Goal: Find specific page/section: Find specific page/section

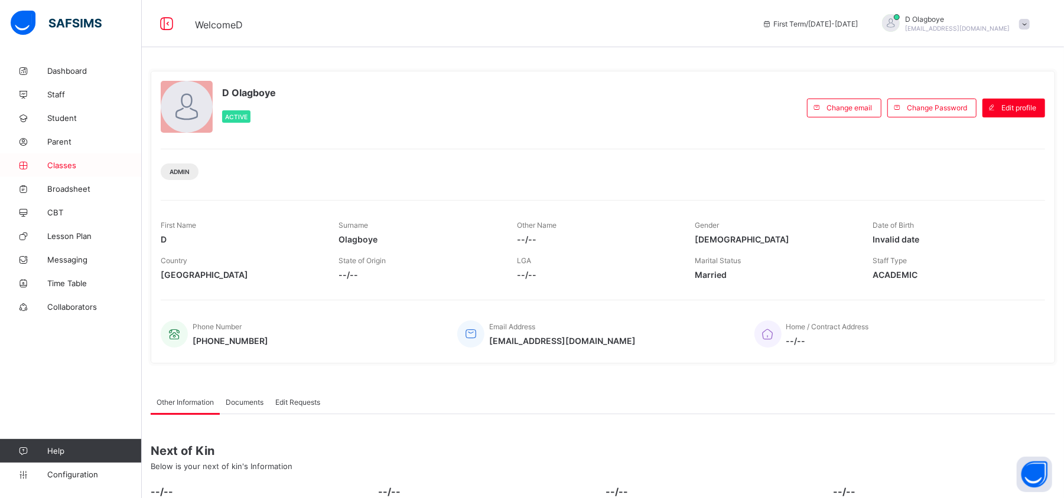
click at [69, 162] on span "Classes" at bounding box center [94, 165] width 94 height 9
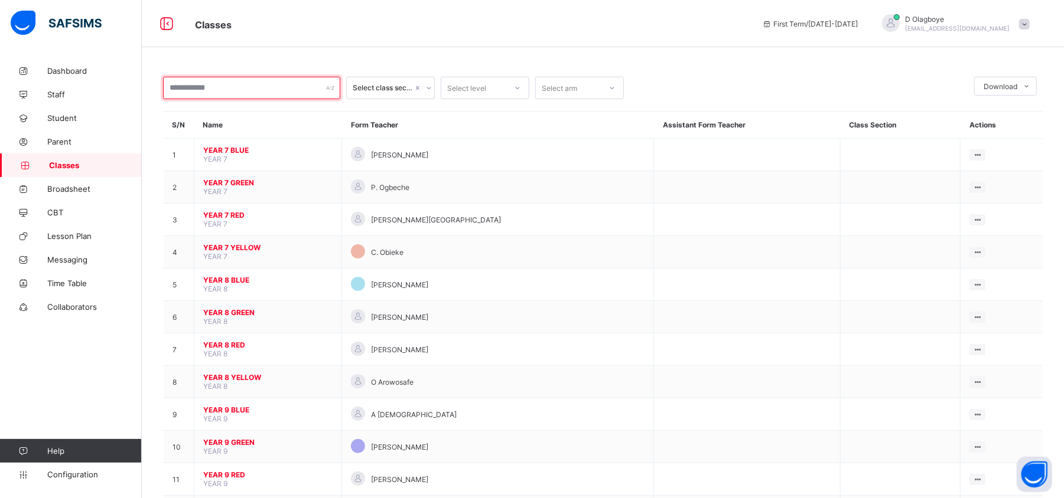
click at [335, 89] on input "text" at bounding box center [251, 88] width 177 height 22
click at [301, 90] on input "text" at bounding box center [251, 88] width 177 height 22
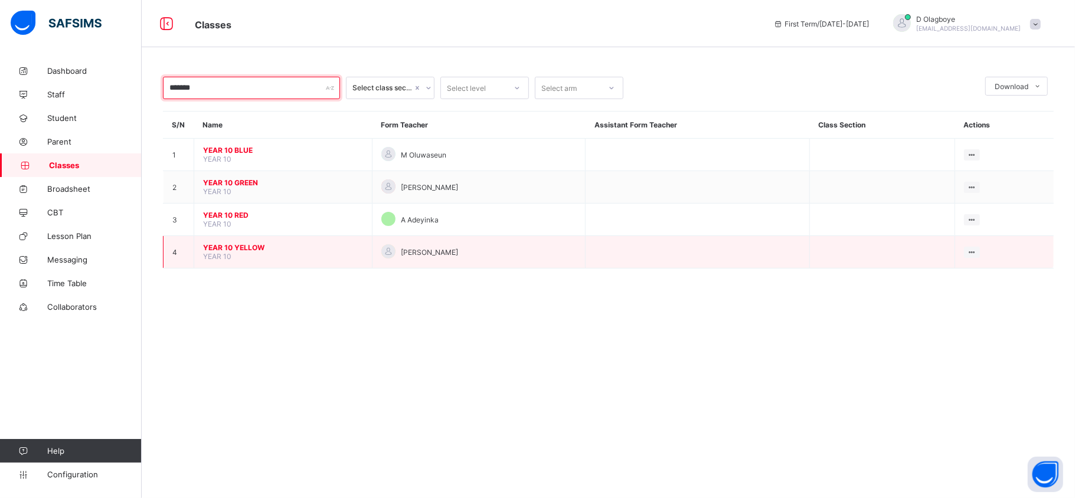
type input "*******"
click at [227, 250] on span "YEAR 10 YELLOW" at bounding box center [283, 247] width 160 height 9
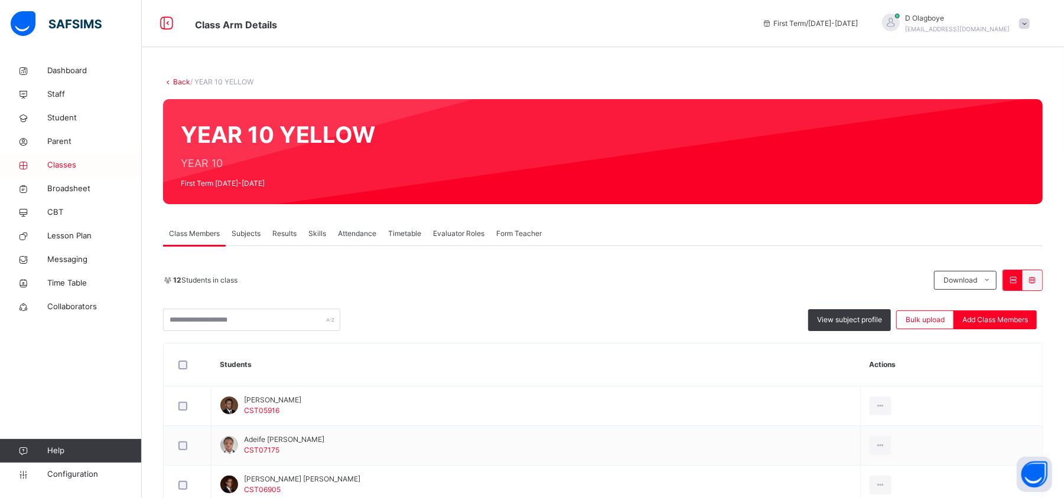
click at [72, 165] on span "Classes" at bounding box center [94, 165] width 94 height 12
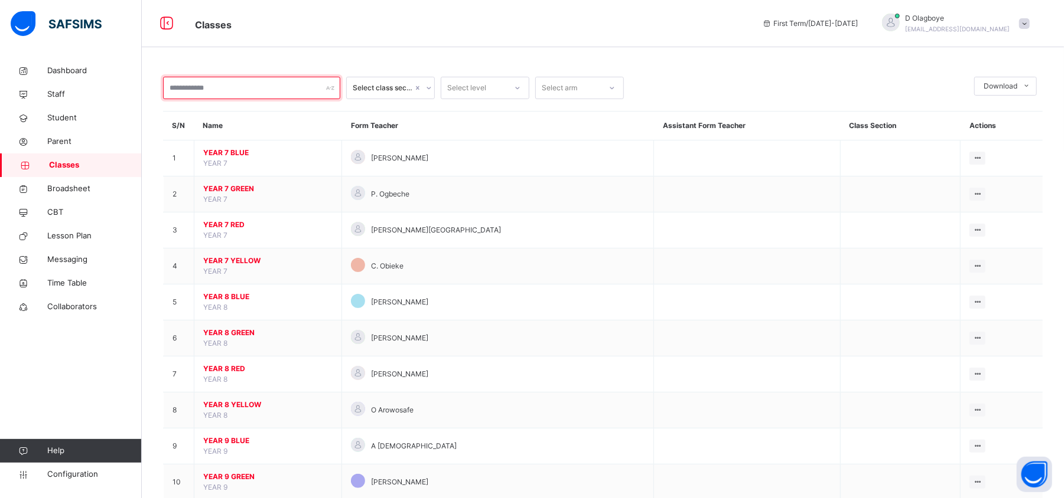
click at [220, 89] on input "text" at bounding box center [251, 88] width 177 height 22
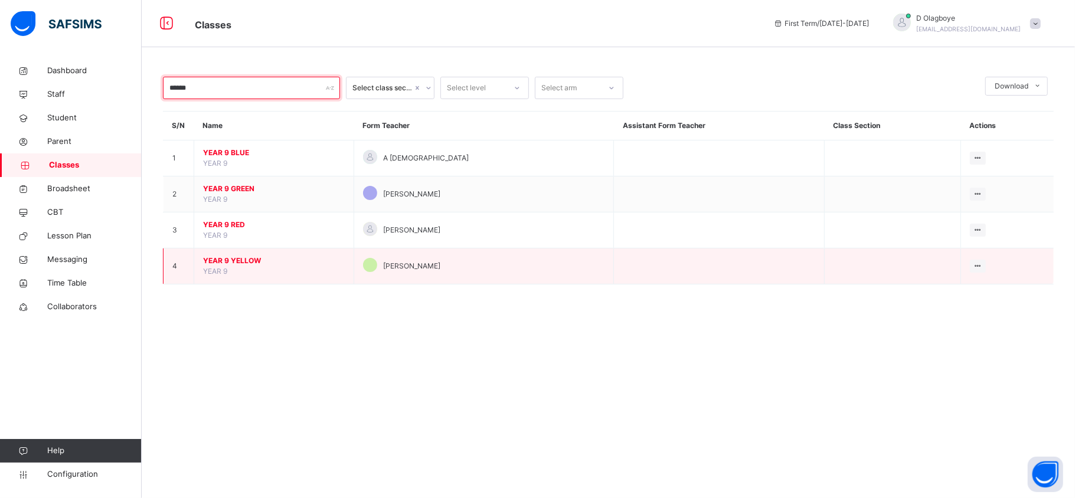
type input "******"
click at [237, 259] on span "YEAR 9 YELLOW" at bounding box center [274, 261] width 142 height 11
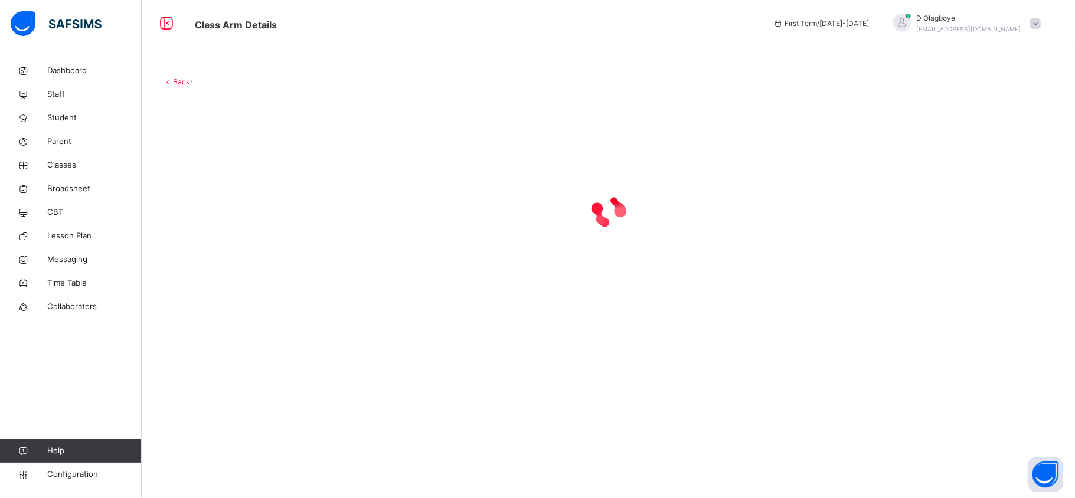
click at [237, 259] on div at bounding box center [608, 211] width 891 height 224
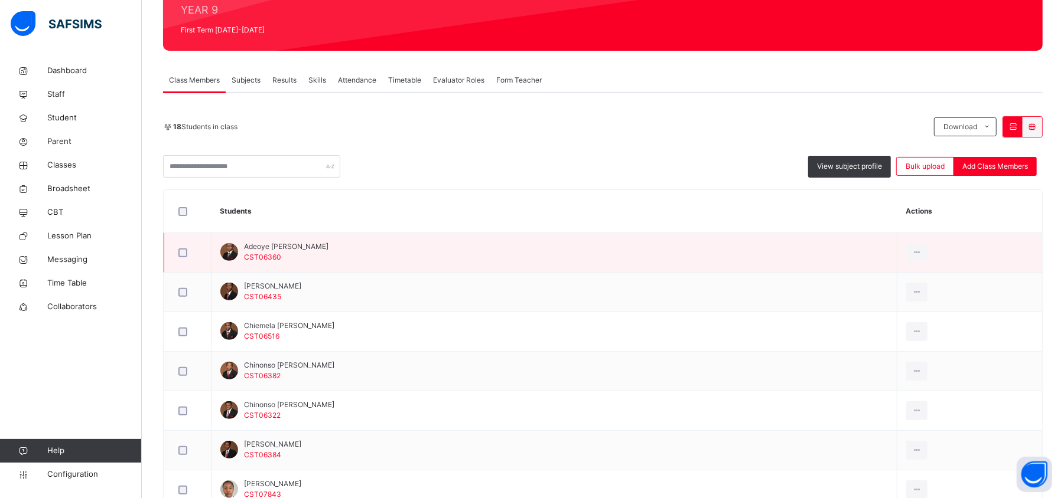
scroll to position [155, 0]
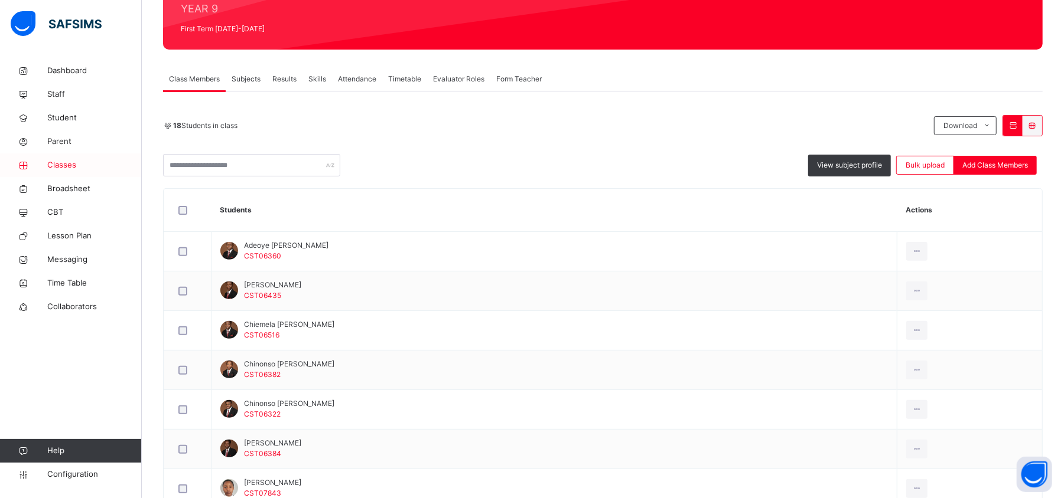
click at [67, 164] on span "Classes" at bounding box center [94, 165] width 94 height 12
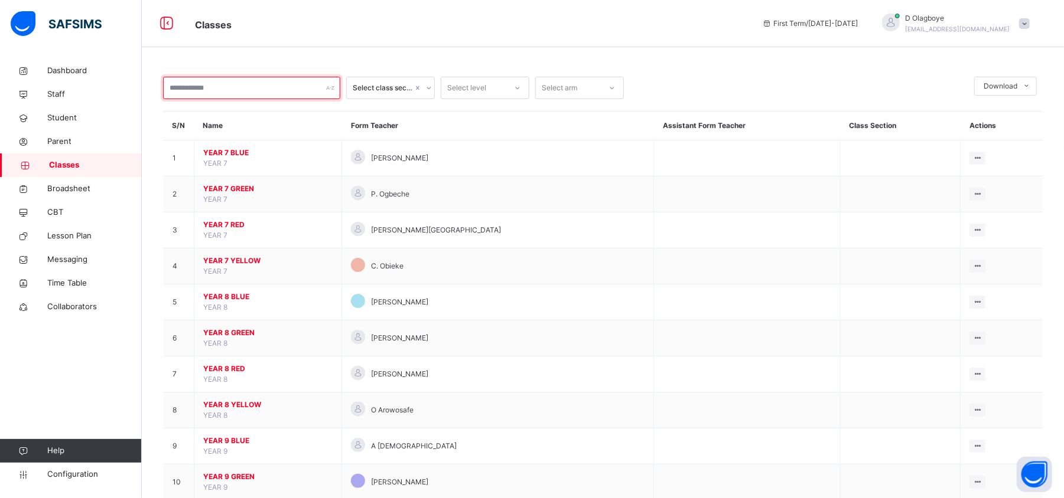
click at [225, 89] on input "text" at bounding box center [251, 88] width 177 height 22
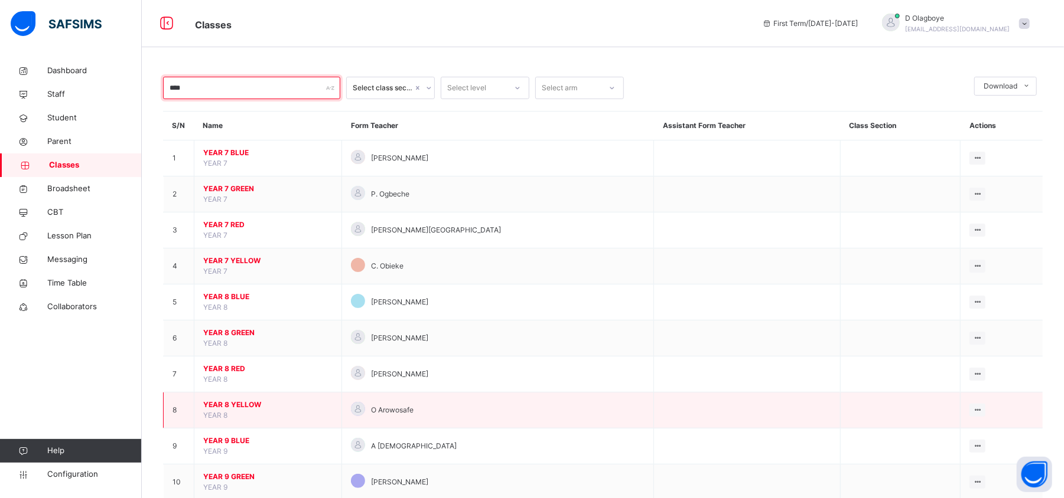
type input "****"
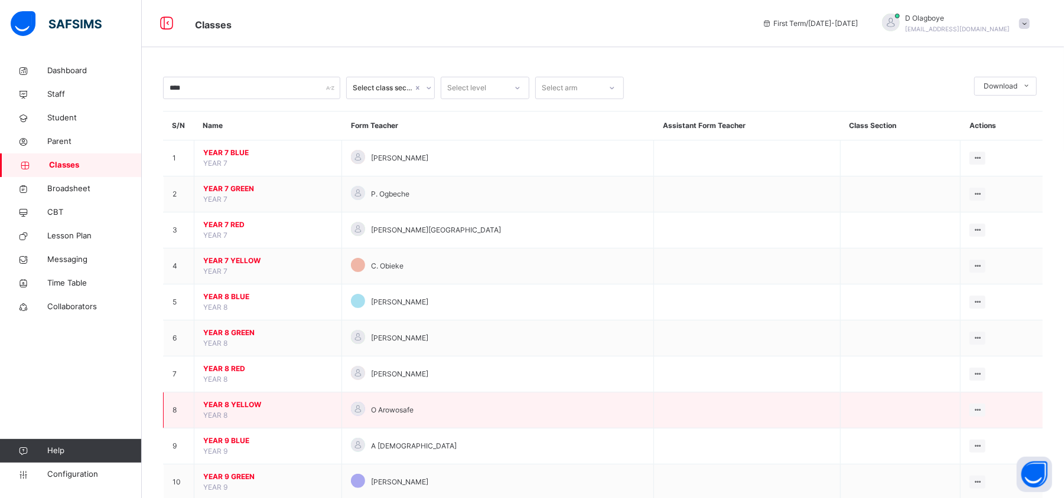
click at [240, 410] on span "YEAR 8 YELLOW" at bounding box center [267, 405] width 129 height 11
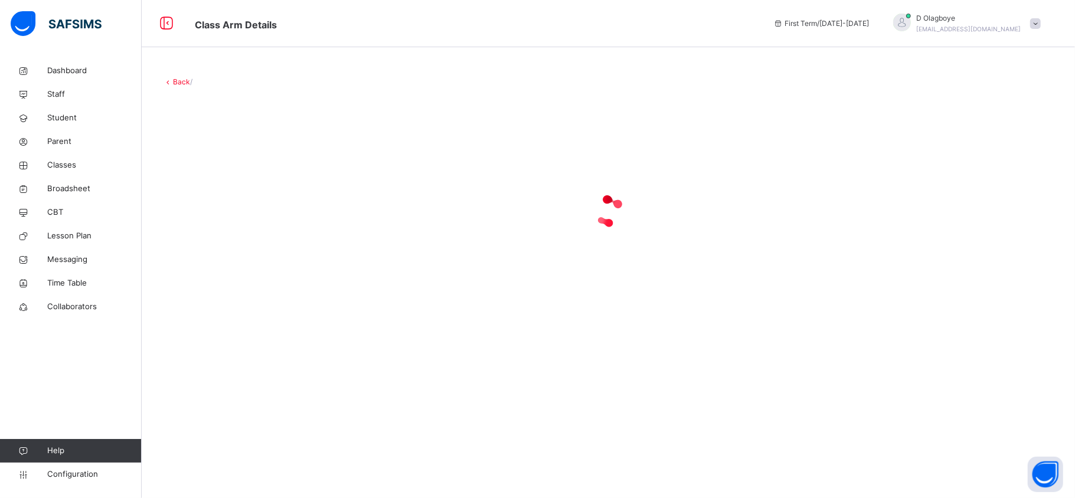
click at [240, 410] on div "Back /" at bounding box center [609, 249] width 934 height 498
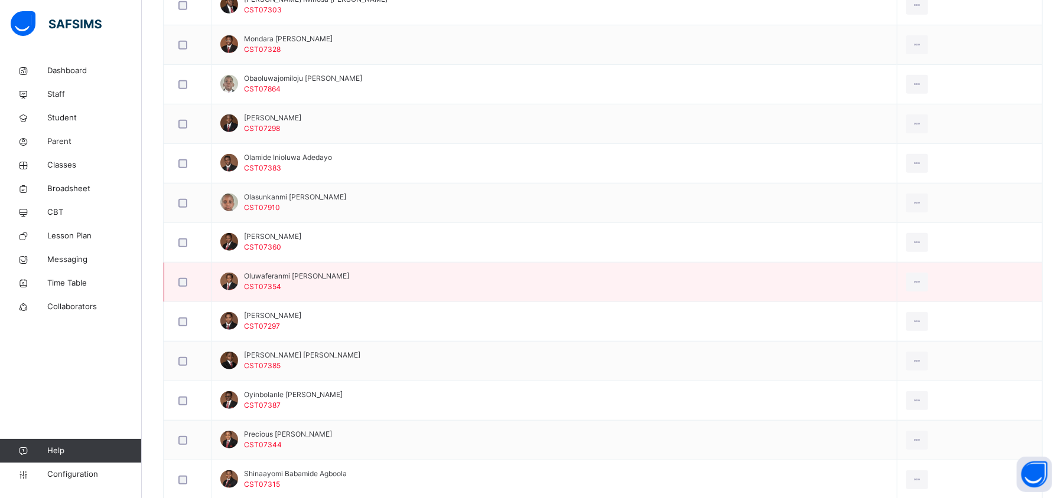
scroll to position [638, 0]
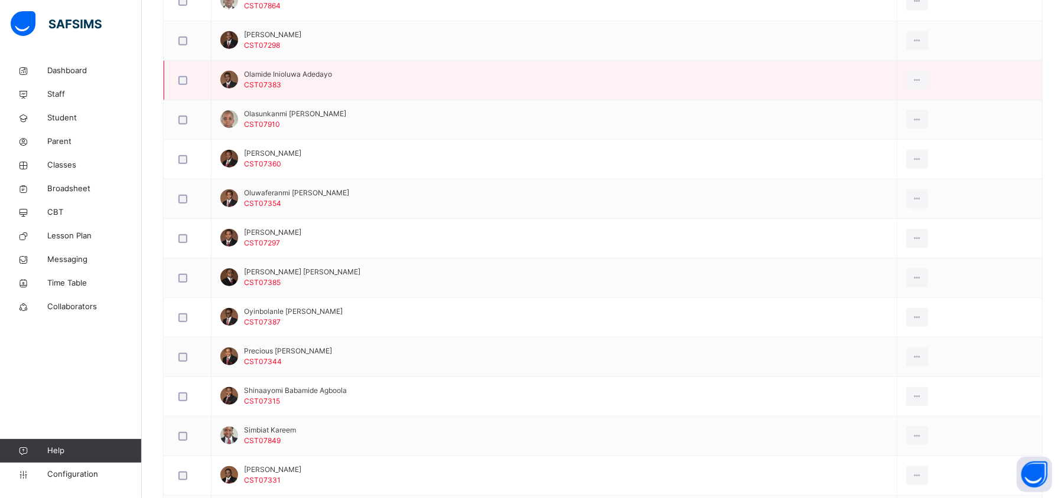
scroll to position [829, 0]
